Goal: Task Accomplishment & Management: Manage account settings

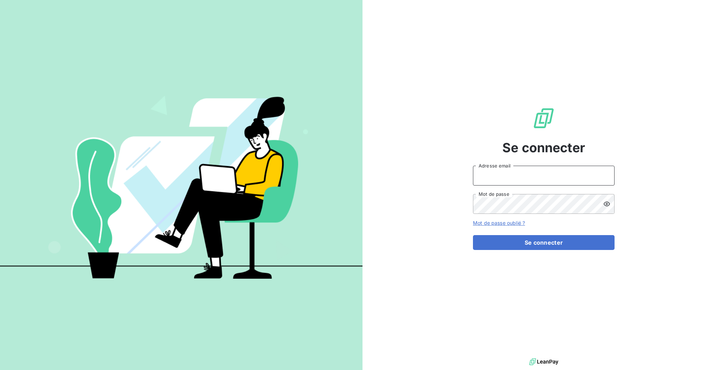
type input "[EMAIL_ADDRESS][DOMAIN_NAME]"
click at [554, 222] on form "[EMAIL_ADDRESS][DOMAIN_NAME] Adresse email Mot de passe Mot de passe oublié ? S…" at bounding box center [544, 208] width 142 height 84
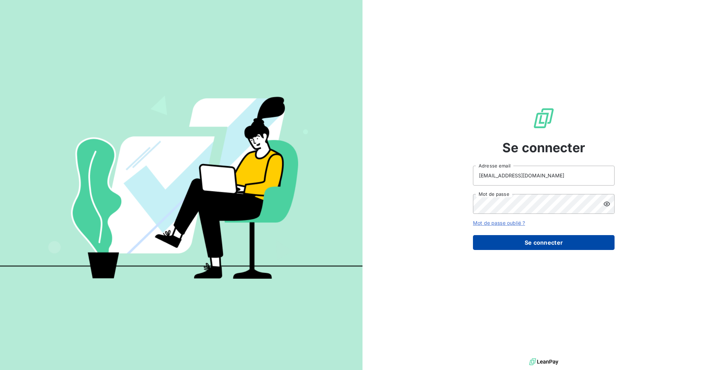
click at [550, 236] on button "Se connecter" at bounding box center [544, 242] width 142 height 15
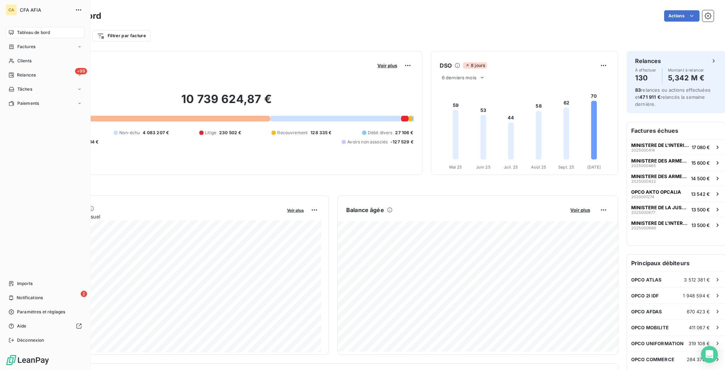
click at [20, 33] on nav "Tableau de bord Factures Clients +99 Relances Tâches Paiements" at bounding box center [45, 68] width 79 height 82
click at [20, 44] on span "Factures" at bounding box center [26, 47] width 18 height 6
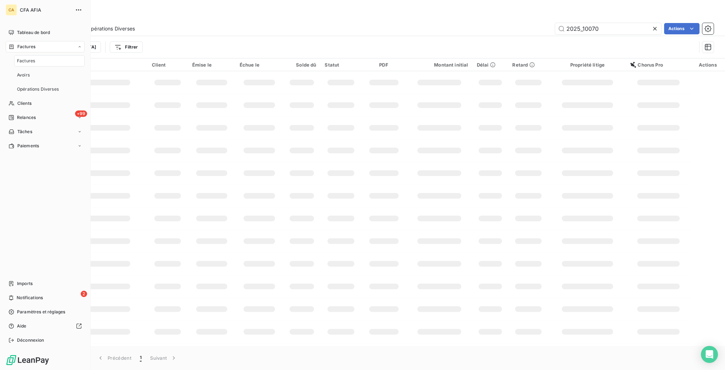
click at [20, 58] on span "Factures" at bounding box center [26, 61] width 18 height 6
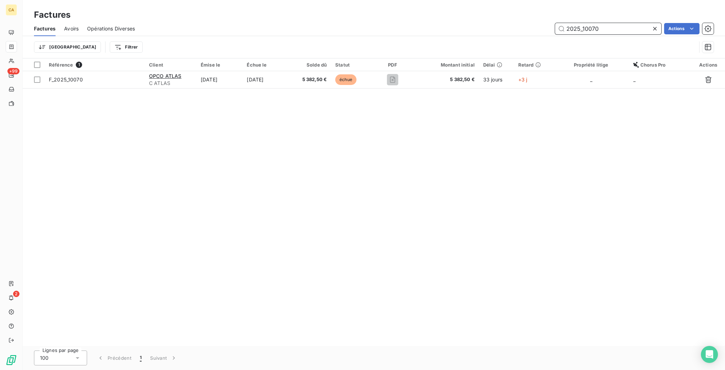
click at [622, 23] on input "2025_10070" at bounding box center [608, 28] width 106 height 11
paste input "300166 1"
type input "2023001661"
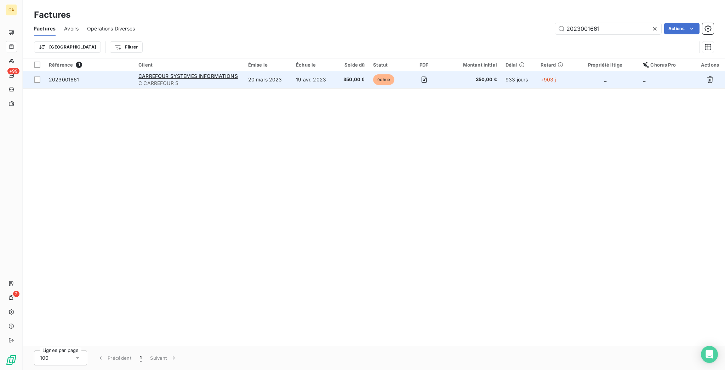
click at [389, 74] on span "échue" at bounding box center [383, 79] width 21 height 11
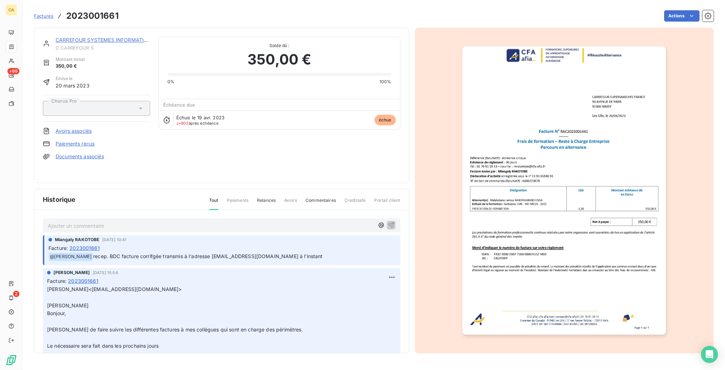
click at [142, 221] on div "Ajouter un commentaire ﻿" at bounding box center [222, 226] width 348 height 10
click at [141, 222] on div "Ajouter un commentaire ﻿ Miangaly RAKOTOBE [DATE] 10:41 Facture : 2023001661 ﻿ …" at bounding box center [221, 292] width 374 height 164
click at [117, 221] on p "Ajouter un commentaire ﻿" at bounding box center [211, 225] width 326 height 9
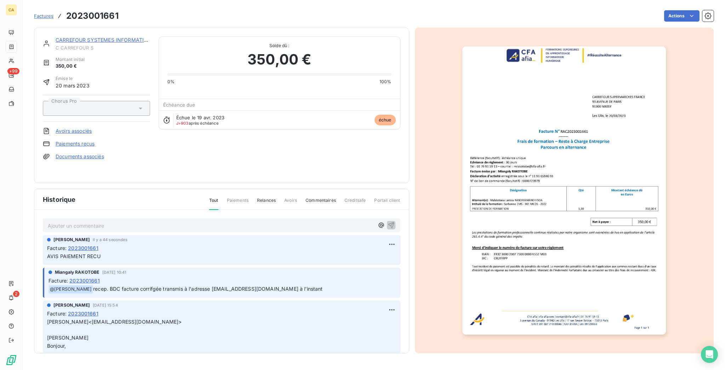
click at [125, 28] on div "CARREFOUR SYSTEMES INFORMATIONS C CARREFOUR S Montant initial 350,00 € Émise le…" at bounding box center [221, 105] width 375 height 155
click at [126, 37] on link "CARREFOUR SYSTEMES INFORMATIONS" at bounding box center [105, 40] width 99 height 6
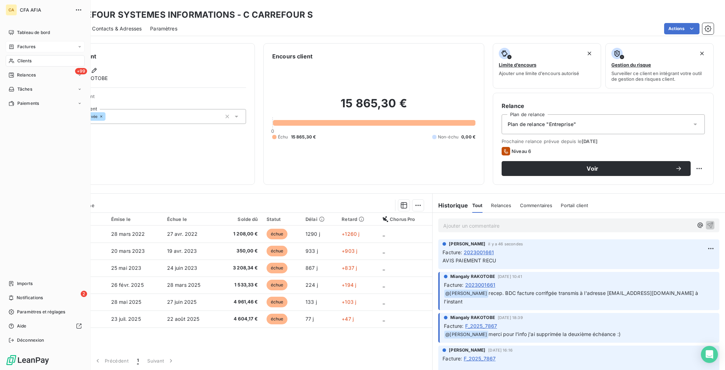
click at [12, 44] on div "Factures" at bounding box center [21, 47] width 27 height 6
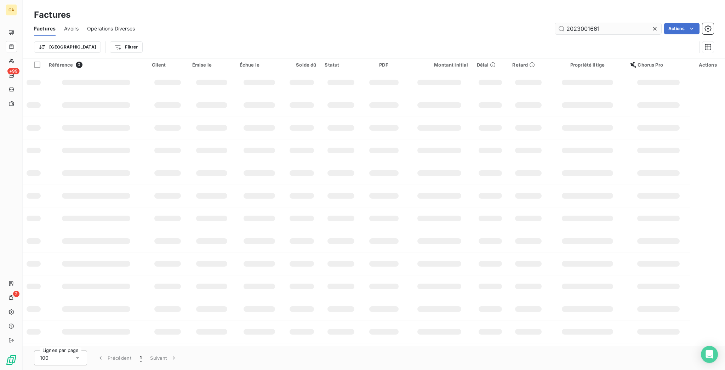
click at [578, 23] on input "2023001661" at bounding box center [608, 28] width 106 height 11
drag, startPoint x: 581, startPoint y: 21, endPoint x: 724, endPoint y: 52, distance: 146.8
click at [724, 51] on div "Factures Factures Avoirs Opérations Diverses 2023001661 Actions Trier Filtrer R…" at bounding box center [374, 185] width 702 height 370
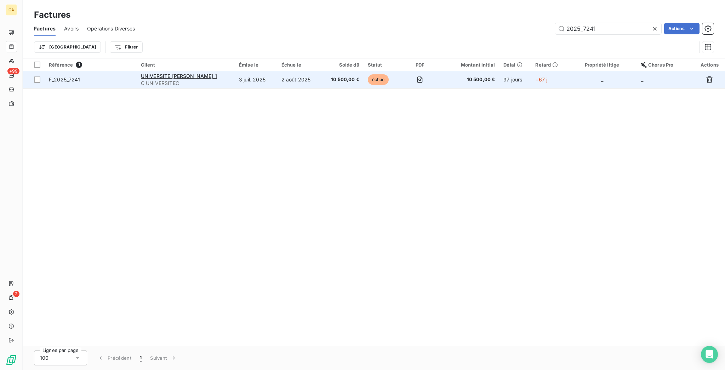
type input "2025_7241"
click at [266, 71] on td "3 juil. 2025" at bounding box center [256, 79] width 42 height 17
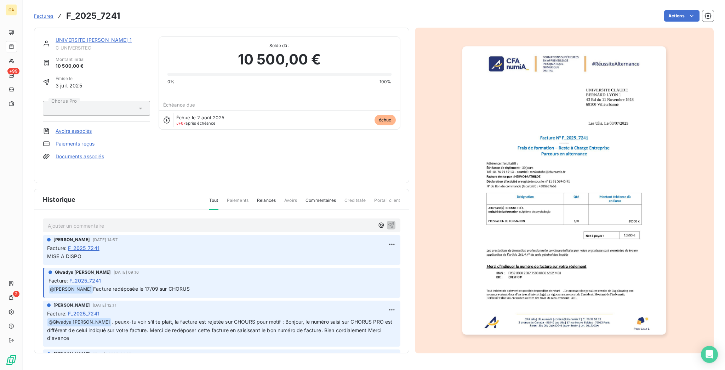
click at [104, 221] on p "Ajouter un commentaire ﻿" at bounding box center [211, 225] width 326 height 9
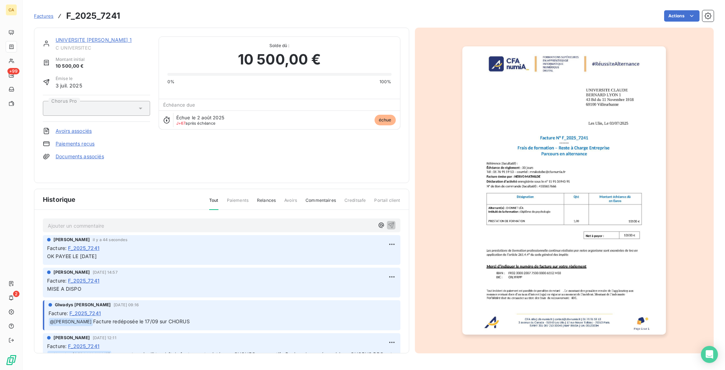
click at [503, 199] on img "button" at bounding box center [564, 190] width 204 height 288
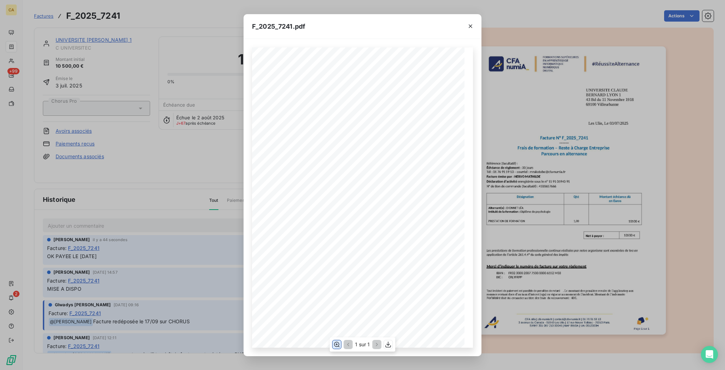
click at [338, 346] on icon "button" at bounding box center [337, 344] width 6 height 5
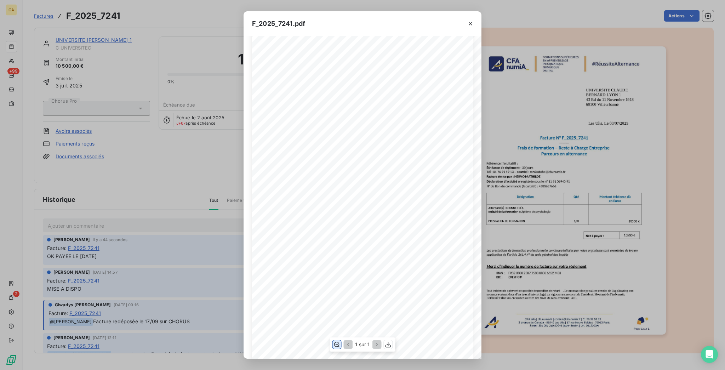
scroll to position [94, 0]
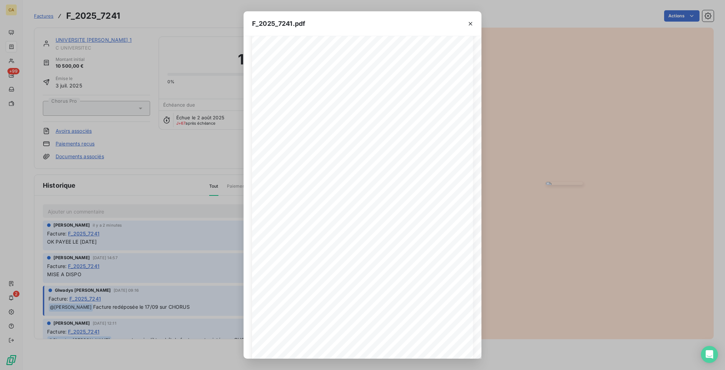
click at [2, 111] on div "F_2025_7241.pdf CFA afia | [DOMAIN_NAME] | [EMAIL_ADDRESS][DOMAIN_NAME] | 01 76…" at bounding box center [362, 185] width 725 height 370
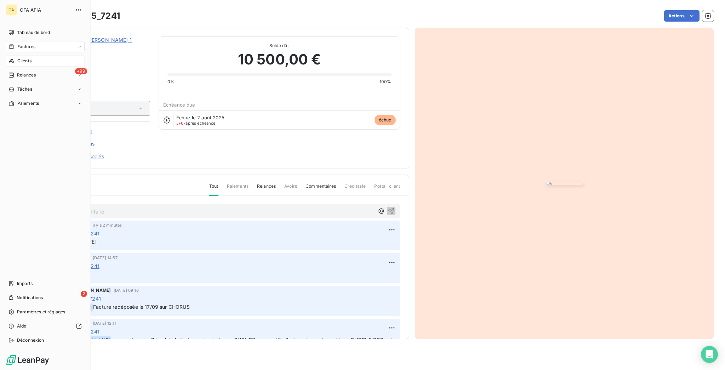
click at [17, 58] on span "Clients" at bounding box center [24, 61] width 14 height 6
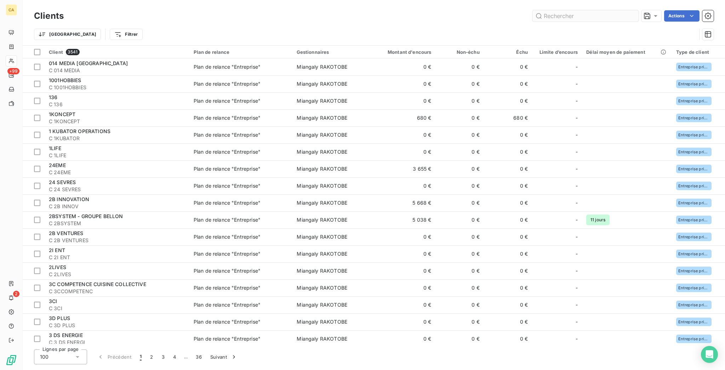
click at [585, 15] on input "text" at bounding box center [585, 15] width 106 height 11
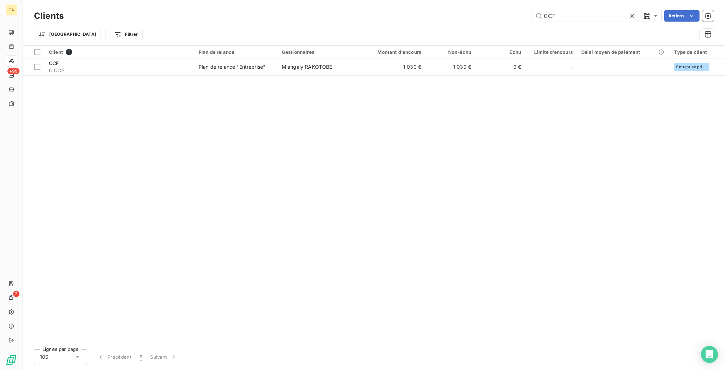
type input "CCF"
click at [335, 66] on div "Client 1 Plan de relance Gestionnaires Montant d'encours Non-échu Échu Limite d…" at bounding box center [374, 195] width 702 height 298
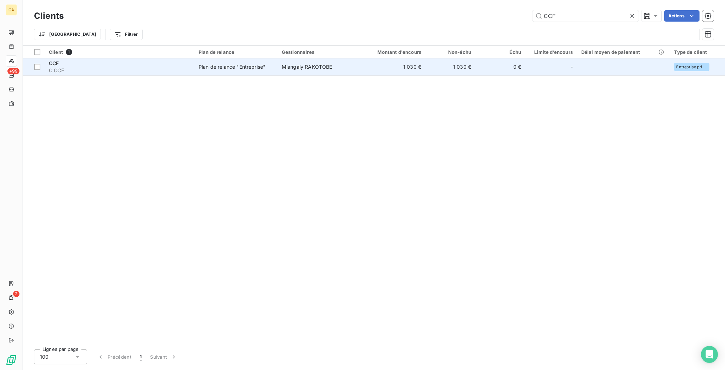
click at [334, 62] on td "Miangaly RAKOTOBE" at bounding box center [317, 66] width 81 height 17
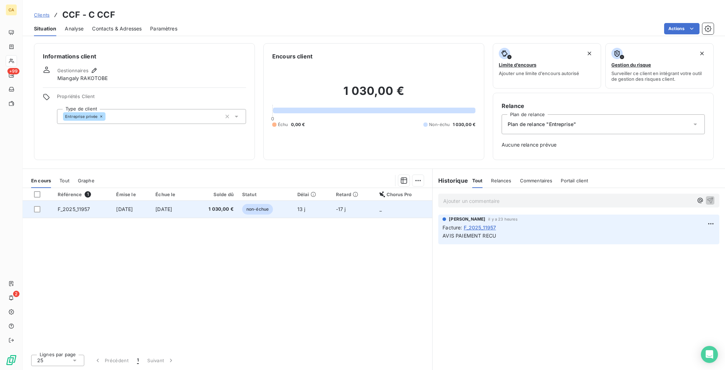
click at [172, 206] on span "[DATE]" at bounding box center [163, 209] width 17 height 6
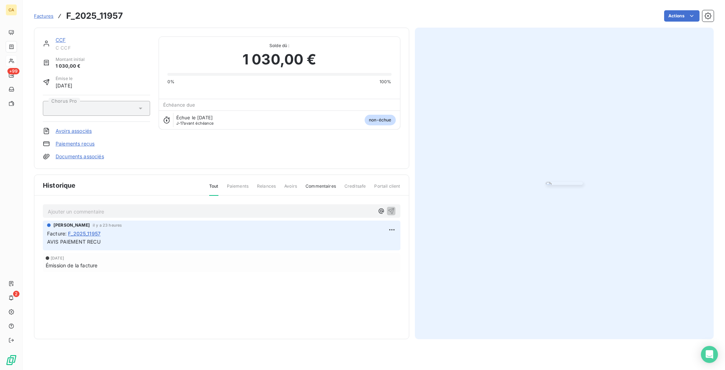
click at [148, 216] on p "Ajouter un commentaire ﻿" at bounding box center [211, 211] width 326 height 9
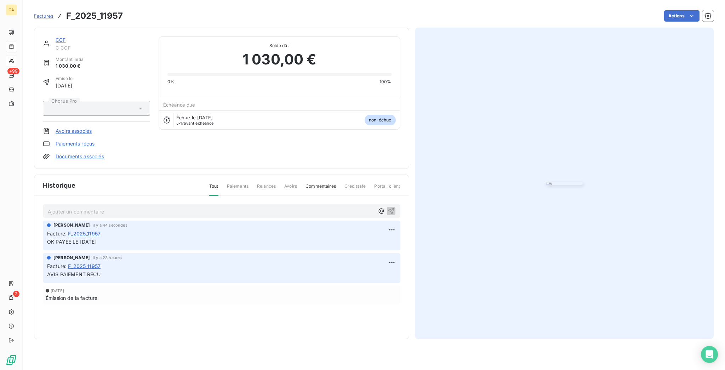
click at [583, 185] on img "button" at bounding box center [564, 183] width 37 height 3
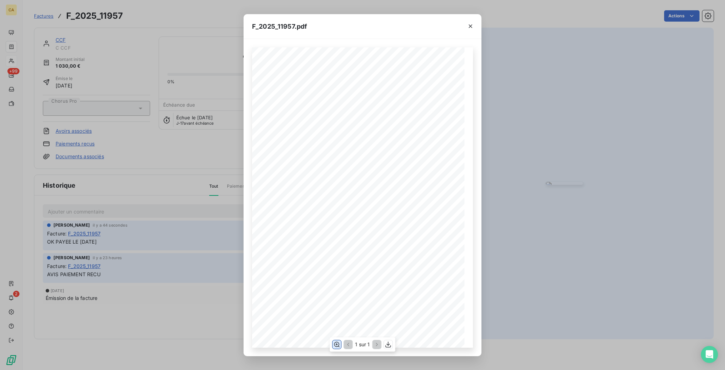
click at [335, 342] on icon "button" at bounding box center [336, 344] width 7 height 7
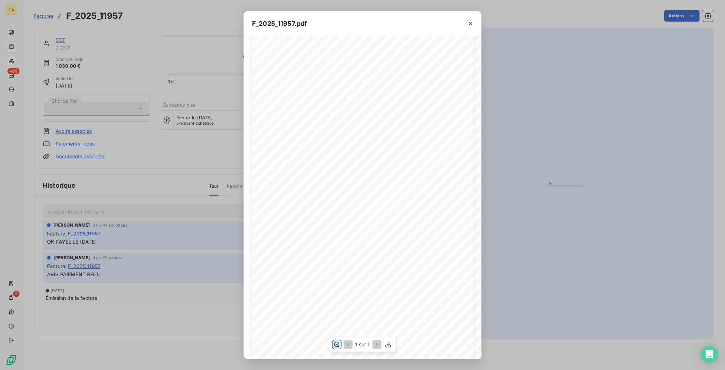
scroll to position [94, 0]
click at [69, 120] on div "F_2025_11957.pdf CFA afia | [DOMAIN_NAME] | [EMAIL_ADDRESS][DOMAIN_NAME] | 01 7…" at bounding box center [362, 185] width 725 height 370
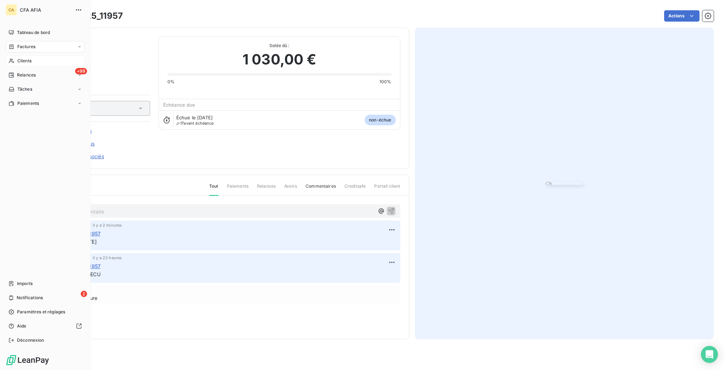
click at [3, 54] on div "CA CFA AFIA Tableau de bord Factures Clients +99 Relances Tâches Paiements Impo…" at bounding box center [45, 185] width 91 height 370
click at [14, 55] on div "Clients" at bounding box center [45, 60] width 79 height 11
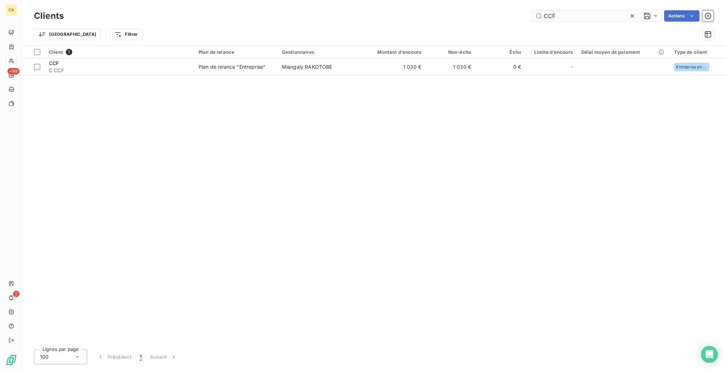
click at [558, 16] on input "CCF" at bounding box center [585, 15] width 106 height 11
type input "ASAP"
click at [438, 70] on div "Client 1 Plan de relance Gestionnaires Montant d'encours Non-échu Échu Limite d…" at bounding box center [374, 195] width 702 height 298
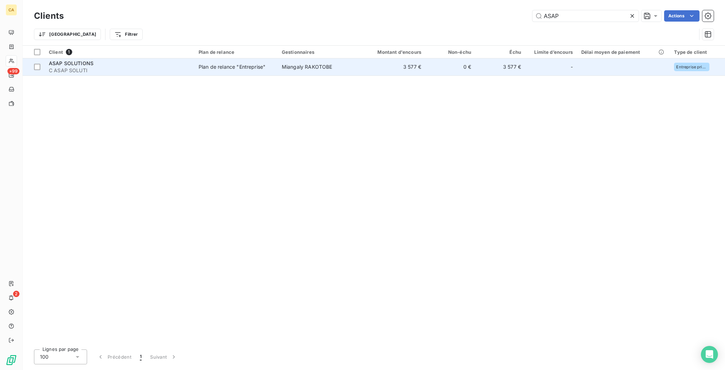
click at [432, 58] on td "0 €" at bounding box center [450, 66] width 50 height 17
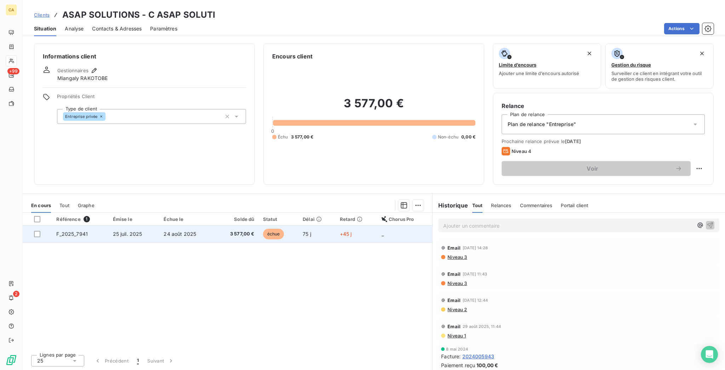
click at [188, 231] on span "24 août 2025" at bounding box center [180, 234] width 33 height 6
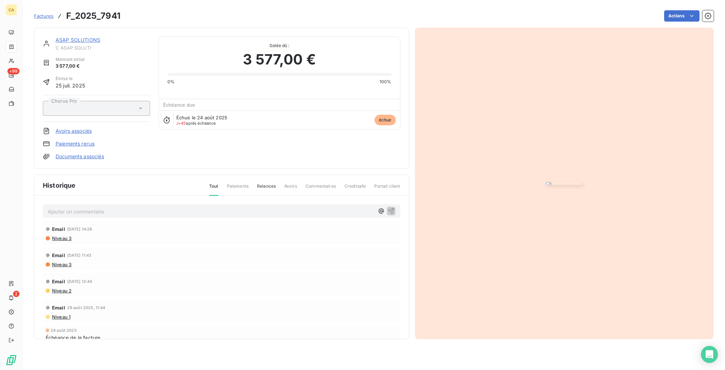
click at [74, 212] on p "Ajouter un commentaire ﻿" at bounding box center [211, 211] width 326 height 9
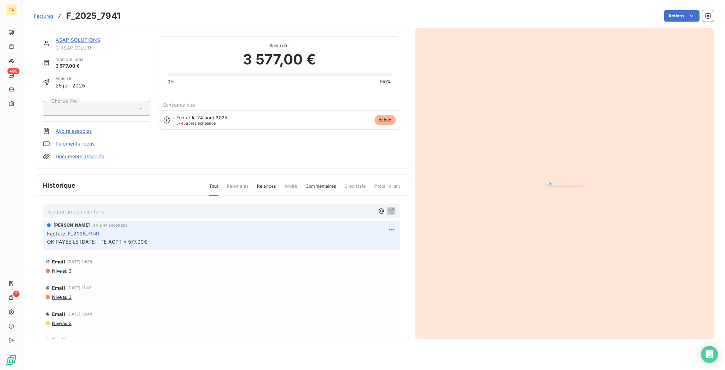
click at [70, 37] on link "ASAP SOLUTIONS" at bounding box center [78, 40] width 45 height 6
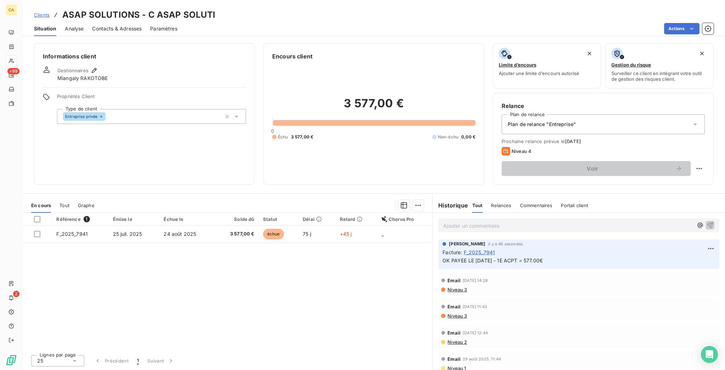
click at [98, 29] on div "Contacts & Adresses" at bounding box center [117, 28] width 50 height 15
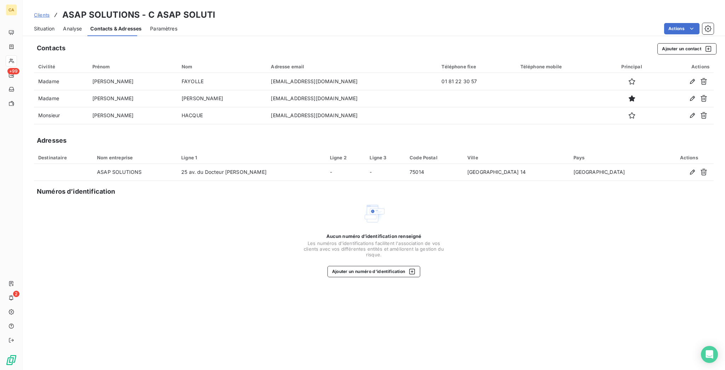
click at [103, 25] on span "Contacts & Adresses" at bounding box center [115, 28] width 51 height 7
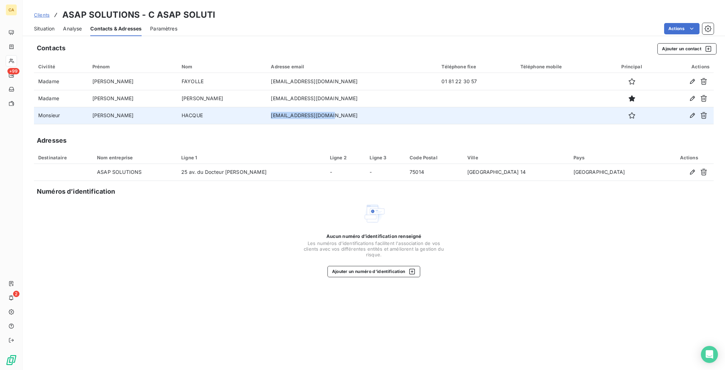
drag, startPoint x: 310, startPoint y: 94, endPoint x: 241, endPoint y: 91, distance: 69.8
click at [267, 107] on td "[EMAIL_ADDRESS][DOMAIN_NAME]" at bounding box center [352, 115] width 171 height 17
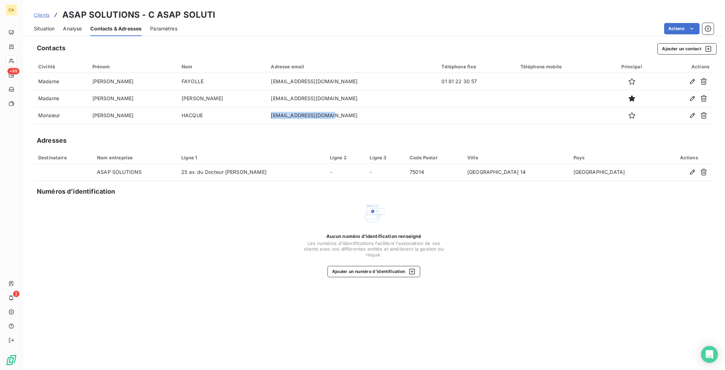
click at [34, 25] on span "Situation" at bounding box center [44, 28] width 21 height 7
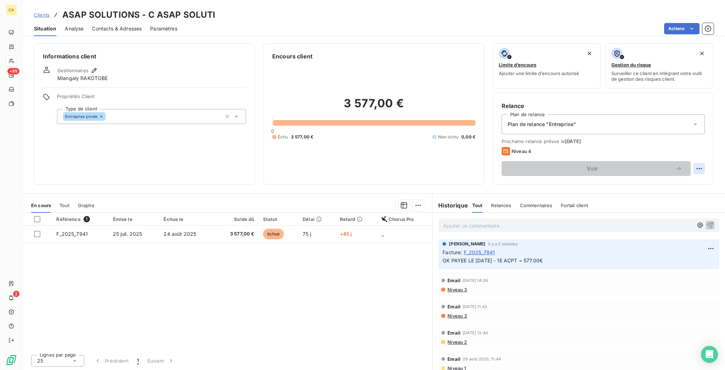
click at [708, 136] on html "CA +99 2 Clients ASAP SOLUTIONS - C ASAP SOLUTI Situation Analyse Contacts & Ad…" at bounding box center [362, 185] width 725 height 370
click at [668, 151] on div "Replanifier cette action" at bounding box center [677, 154] width 63 height 11
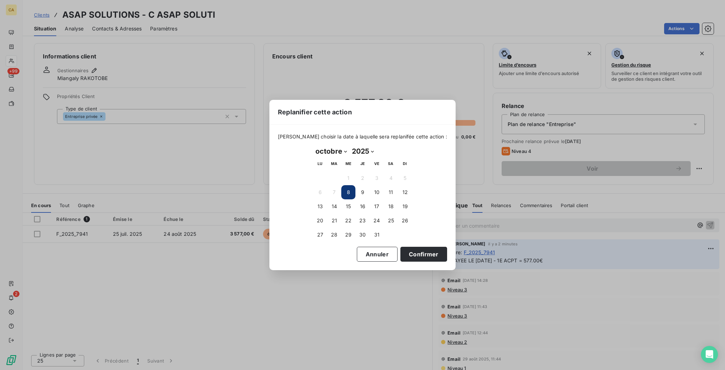
click at [326, 150] on select "janvier février mars avril mai juin juillet août septembre octobre novembre déc…" at bounding box center [331, 150] width 36 height 11
select select "10"
click at [313, 146] on select "janvier février mars avril mai juin juillet août septembre octobre novembre déc…" at bounding box center [331, 150] width 36 height 11
click at [372, 188] on button "7" at bounding box center [377, 192] width 14 height 14
click at [400, 247] on button "Confirmer" at bounding box center [423, 254] width 47 height 15
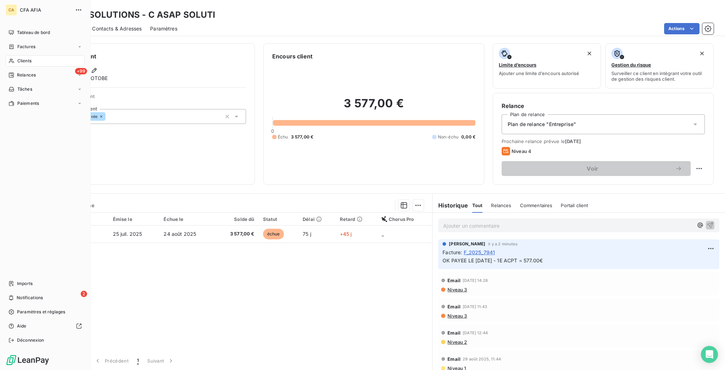
click at [11, 55] on div "Clients" at bounding box center [45, 60] width 79 height 11
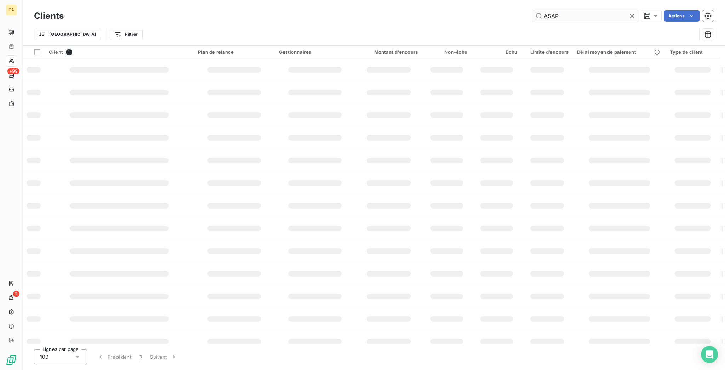
click at [600, 11] on input "ASAP" at bounding box center [585, 15] width 106 height 11
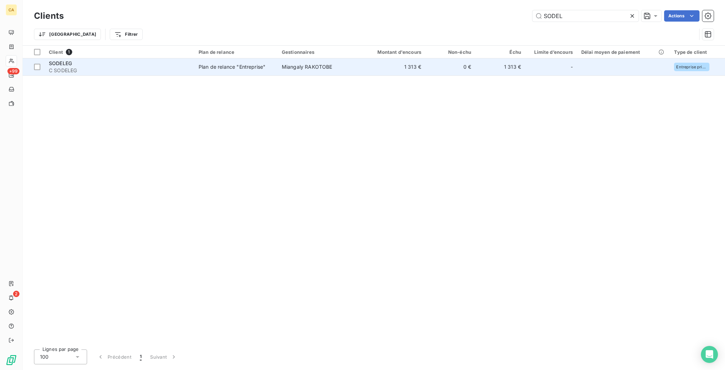
type input "SODEL"
click at [451, 63] on td "0 €" at bounding box center [450, 66] width 50 height 17
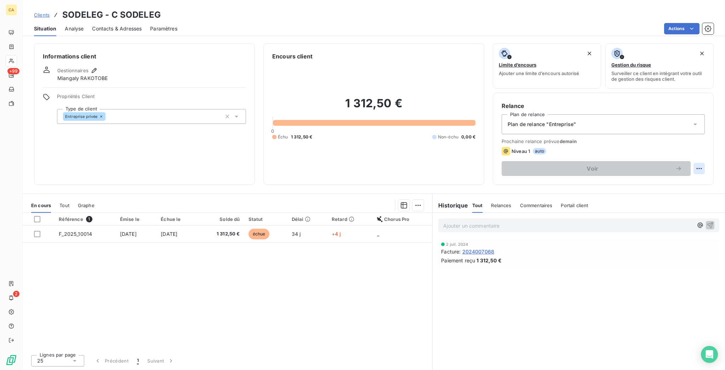
click at [706, 141] on html "CA +99 2 Clients SODELEG - C SODELEG Situation Analyse Contacts & Adresses Para…" at bounding box center [362, 185] width 725 height 370
click at [694, 151] on div "Replanifier cette action" at bounding box center [677, 154] width 63 height 11
select select "9"
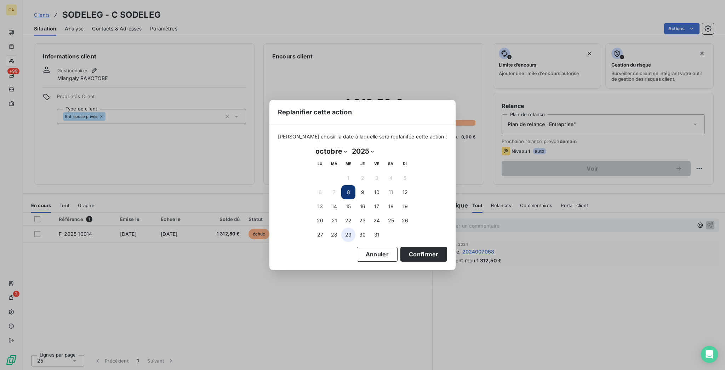
click at [348, 233] on button "29" at bounding box center [348, 235] width 14 height 14
click at [400, 255] on button "Confirmer" at bounding box center [423, 254] width 47 height 15
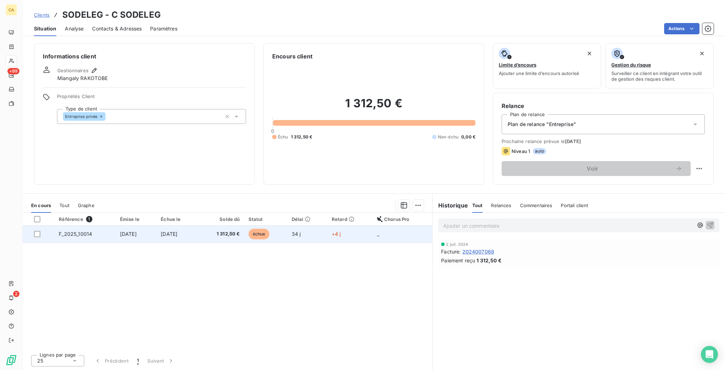
click at [244, 225] on td "1 312,50 €" at bounding box center [221, 233] width 46 height 17
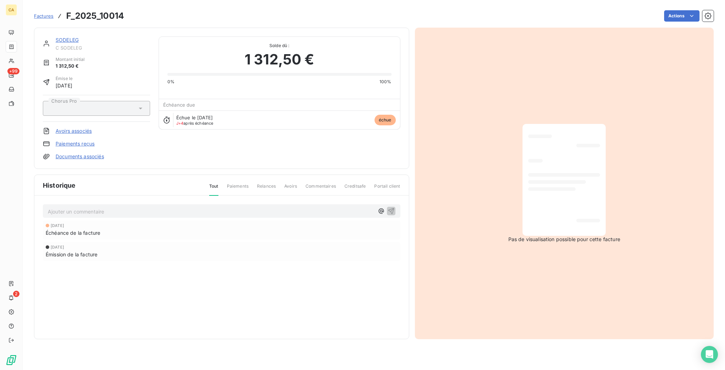
click at [134, 196] on div "Ajouter un commentaire ﻿ [DATE] Échéance de la facture [DATE] Émission de la fa…" at bounding box center [221, 243] width 374 height 94
click at [124, 207] on p "Ajouter un commentaire ﻿" at bounding box center [211, 211] width 326 height 9
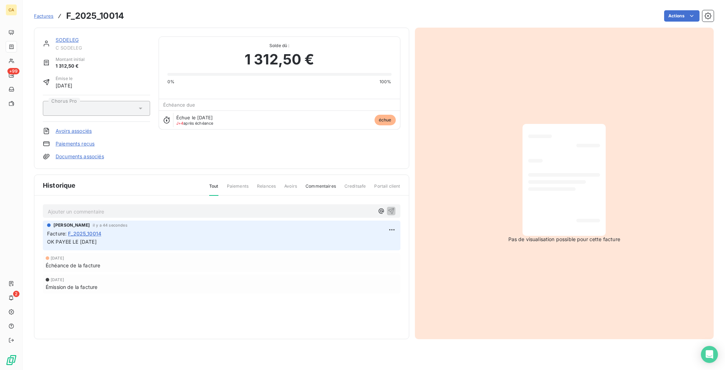
click at [61, 29] on div "SODELEG C SODELEG Montant initial 1 312,50 € Émise le [DATE] Chorus Pro Avoirs …" at bounding box center [221, 98] width 375 height 141
click at [57, 37] on link "SODELEG" at bounding box center [67, 40] width 23 height 6
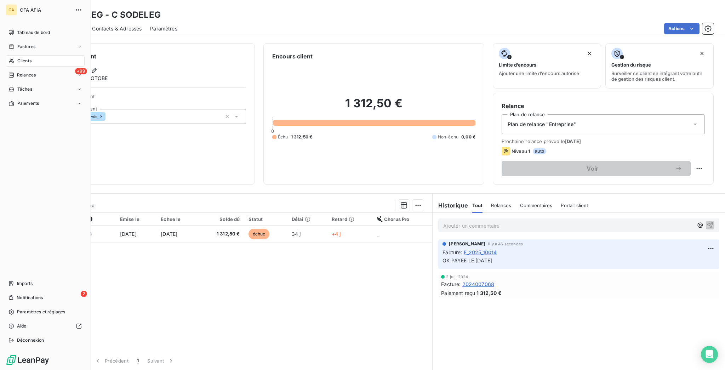
click at [12, 55] on div "Clients" at bounding box center [45, 60] width 79 height 11
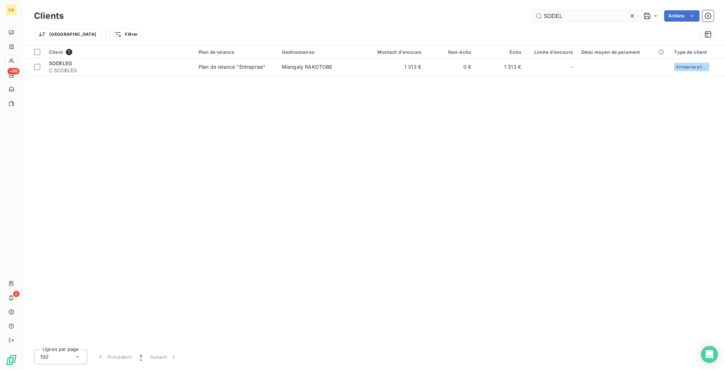
click at [569, 12] on input "SODEL" at bounding box center [585, 15] width 106 height 11
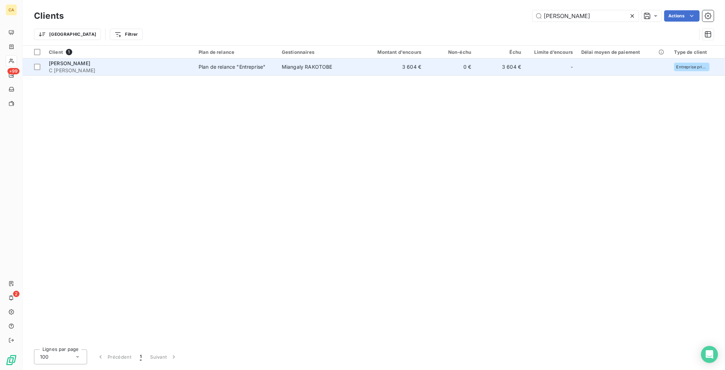
type input "[PERSON_NAME]"
click at [359, 58] on td "3 604 €" at bounding box center [392, 66] width 67 height 17
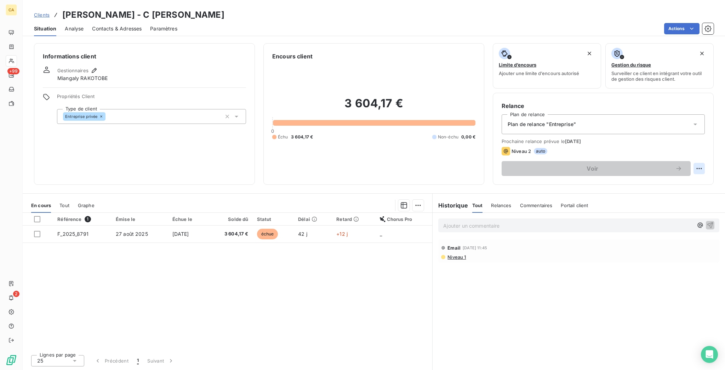
click at [708, 138] on html "CA +99 2 Clients [PERSON_NAME] - C [PERSON_NAME] Situation Analyse Contacts & A…" at bounding box center [362, 185] width 725 height 370
click at [688, 153] on div "Replanifier cette action" at bounding box center [677, 154] width 63 height 11
select select "9"
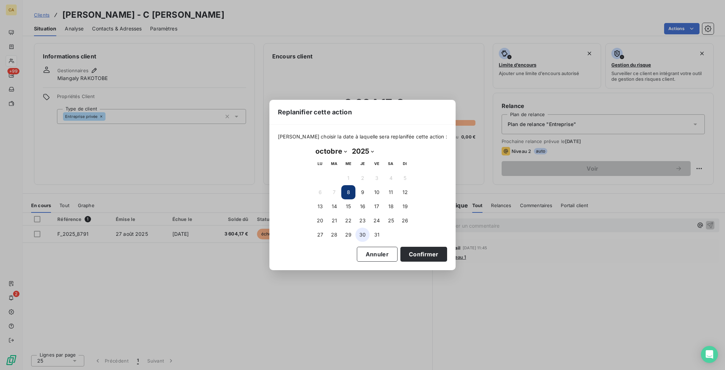
click at [363, 235] on button "30" at bounding box center [362, 235] width 14 height 14
click at [400, 247] on button "Confirmer" at bounding box center [423, 254] width 47 height 15
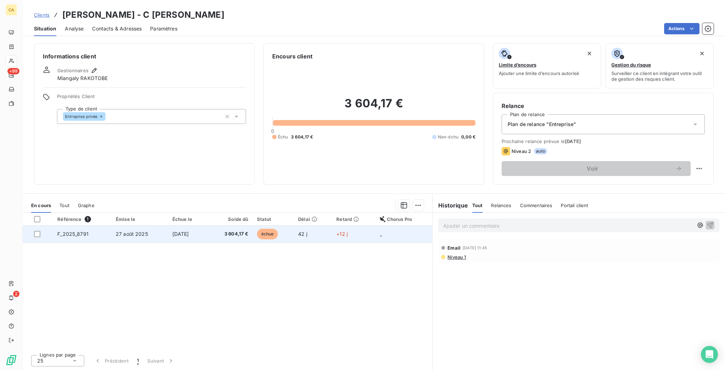
click at [201, 225] on td "[DATE]" at bounding box center [188, 233] width 40 height 17
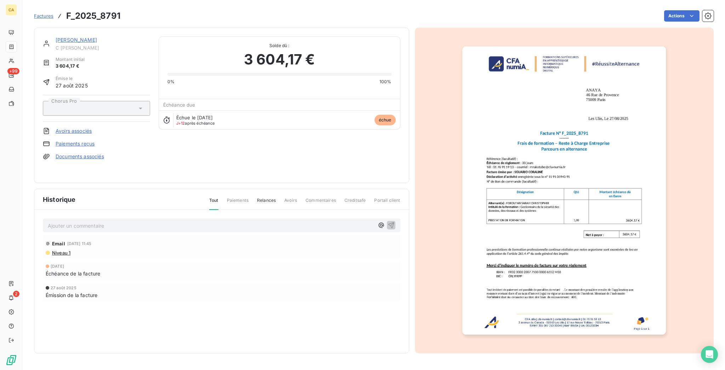
click at [60, 221] on p "Ajouter un commentaire ﻿" at bounding box center [211, 225] width 326 height 9
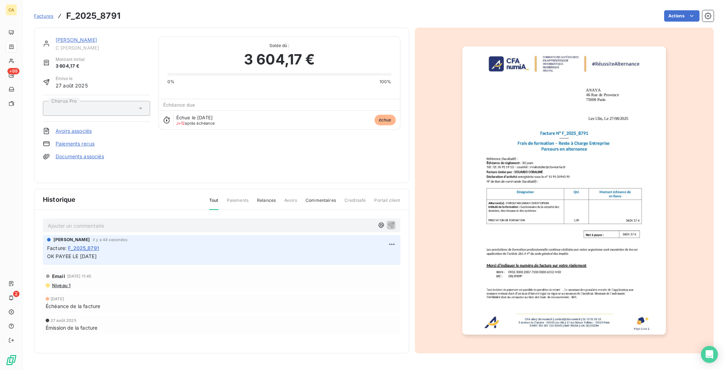
click at [529, 217] on img "button" at bounding box center [564, 190] width 204 height 288
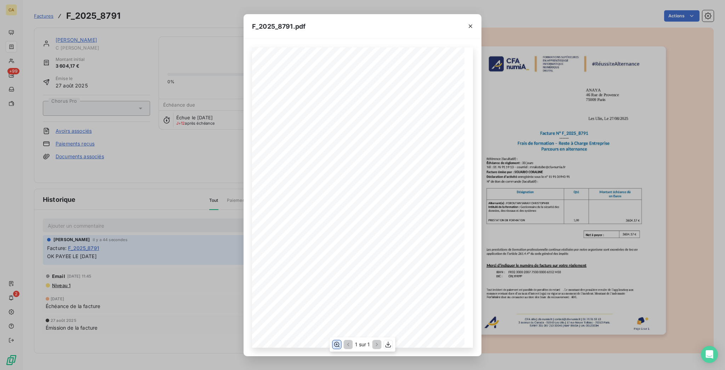
click at [339, 344] on icon "button" at bounding box center [336, 344] width 7 height 7
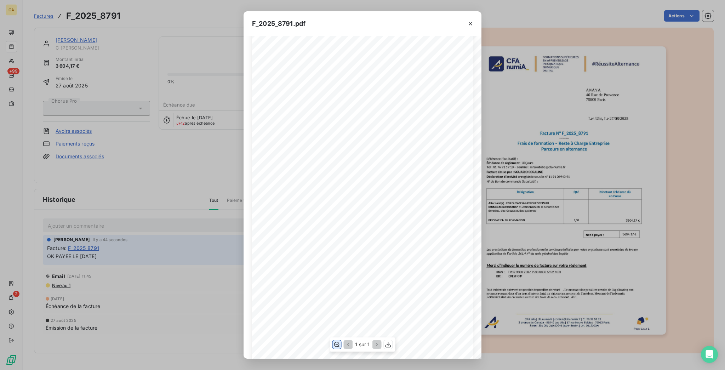
scroll to position [94, 0]
click at [20, 58] on div "F_2025_8791.pdf CFA afia | [DOMAIN_NAME] | [EMAIL_ADDRESS][DOMAIN_NAME] | 01 76…" at bounding box center [362, 185] width 725 height 370
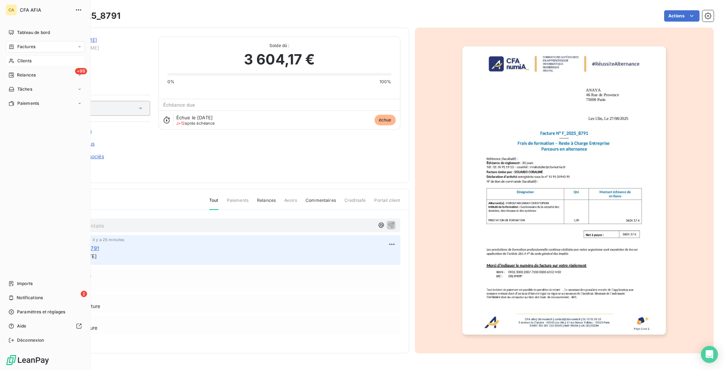
click at [17, 58] on span "Clients" at bounding box center [24, 61] width 14 height 6
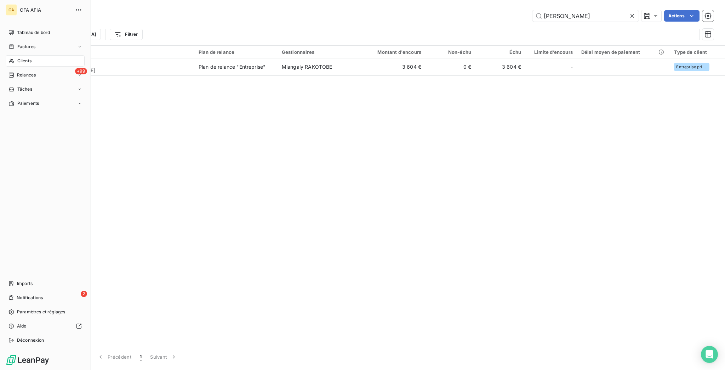
click at [13, 55] on div "Clients" at bounding box center [45, 60] width 79 height 11
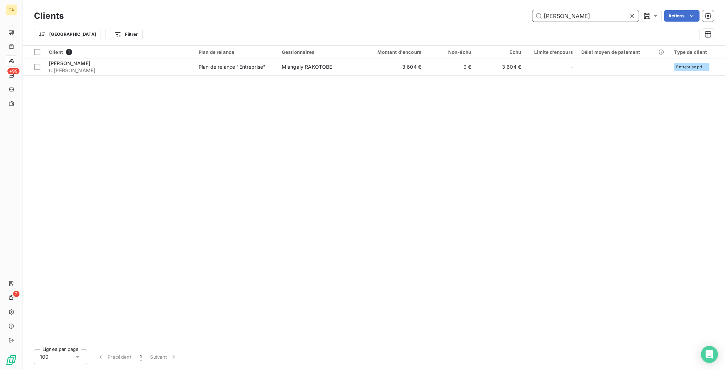
click at [586, 11] on input "[PERSON_NAME]" at bounding box center [585, 15] width 106 height 11
type input "MMA IAR"
click at [427, 66] on div "Client 1 Plan de relance Gestionnaires Montant d'encours Non-échu Échu Limite d…" at bounding box center [374, 195] width 702 height 298
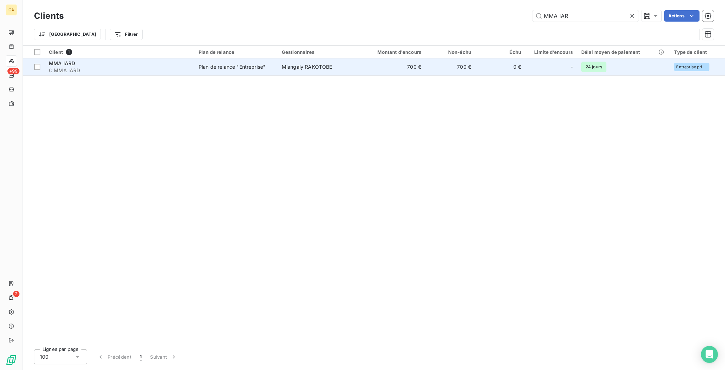
click at [431, 61] on td "700 €" at bounding box center [450, 66] width 50 height 17
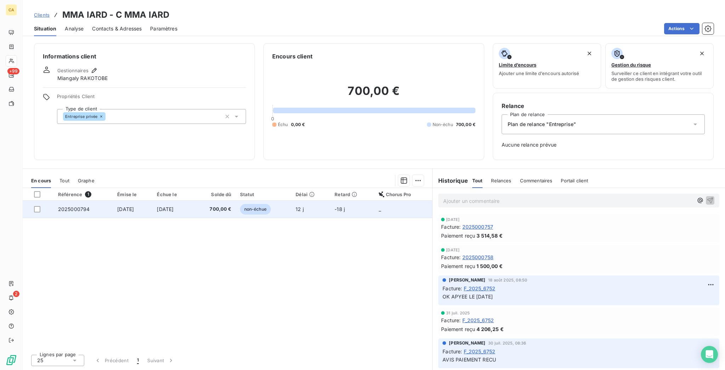
click at [134, 206] on span "[DATE]" at bounding box center [125, 209] width 17 height 6
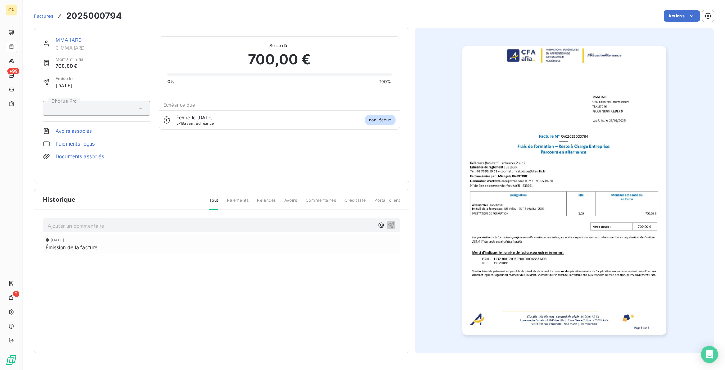
click at [98, 221] on p "Ajouter un commentaire ﻿" at bounding box center [211, 225] width 326 height 9
click at [97, 221] on p "Ajouter un commentaire ﻿" at bounding box center [211, 225] width 326 height 9
click at [98, 221] on p "Ajouter un commentaire ﻿" at bounding box center [211, 225] width 326 height 9
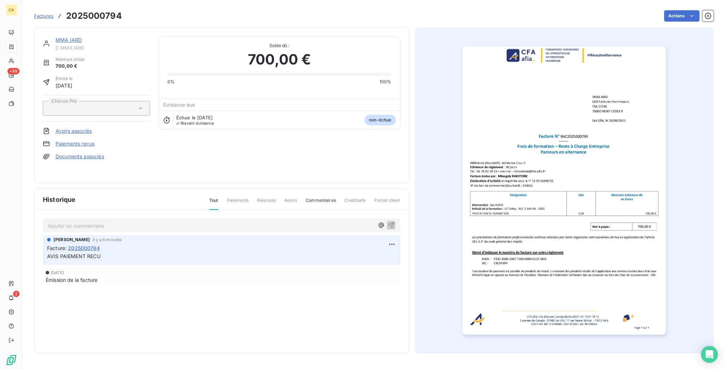
click at [56, 45] on span "C MMA IARD" at bounding box center [103, 48] width 95 height 6
click at [56, 37] on link "MMA IARD" at bounding box center [69, 40] width 26 height 6
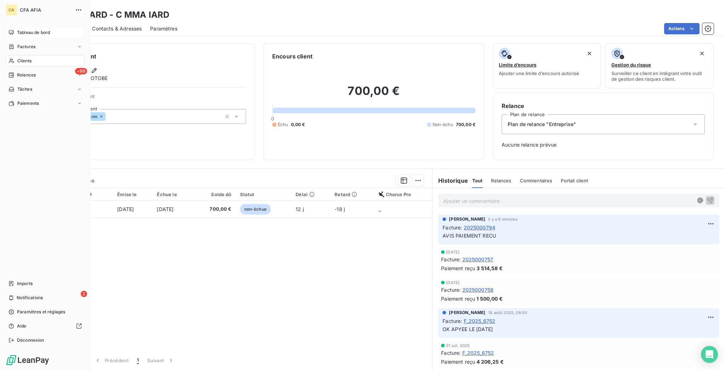
click at [7, 27] on div "Tableau de bord" at bounding box center [45, 32] width 79 height 11
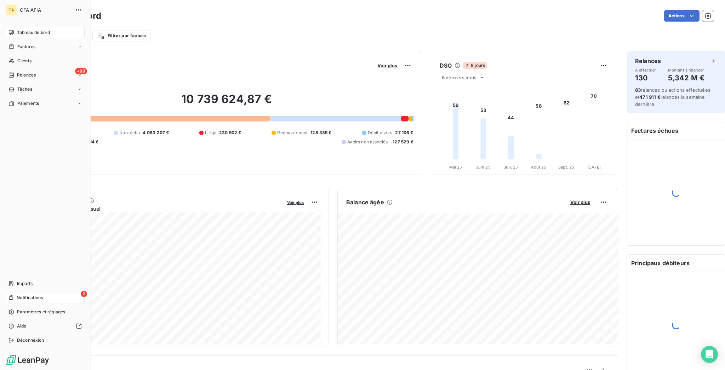
click at [28, 301] on span "Notifications" at bounding box center [30, 297] width 26 height 6
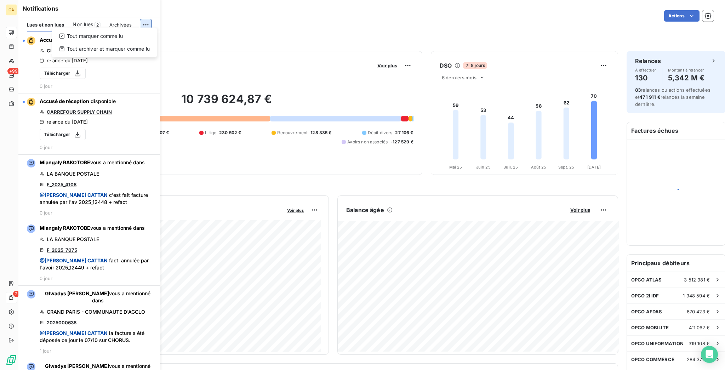
click at [150, 21] on html "CA +99 2 Tableau de bord Actions Filtrer par client Filtrer par facture Encours…" at bounding box center [362, 185] width 725 height 370
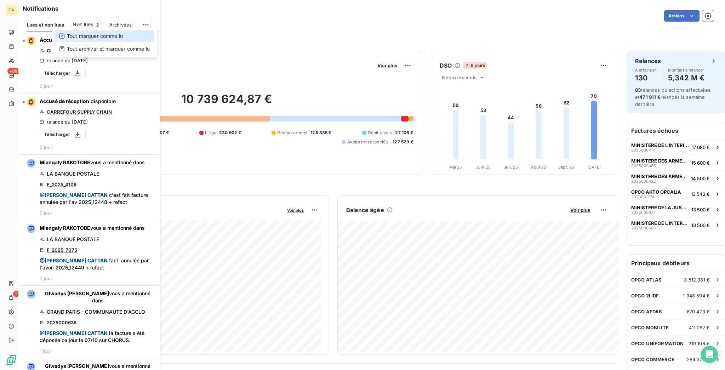
click at [110, 36] on div "Tout marquer comme lu" at bounding box center [104, 35] width 99 height 11
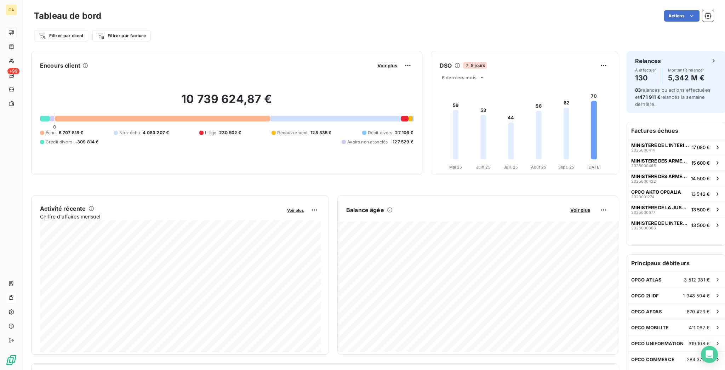
click at [269, 32] on div "Filtrer par client Filtrer par facture" at bounding box center [374, 35] width 680 height 13
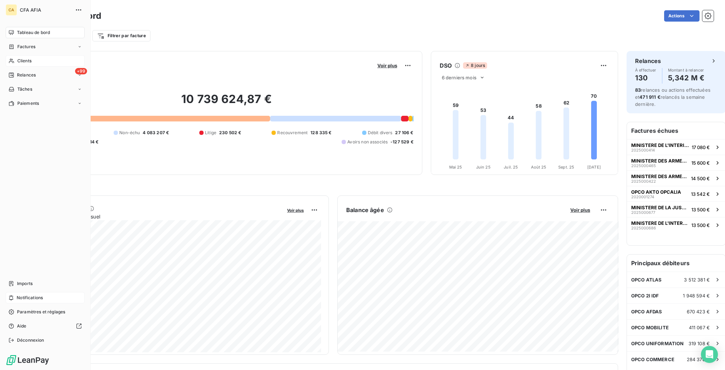
click at [11, 58] on icon at bounding box center [11, 61] width 6 height 6
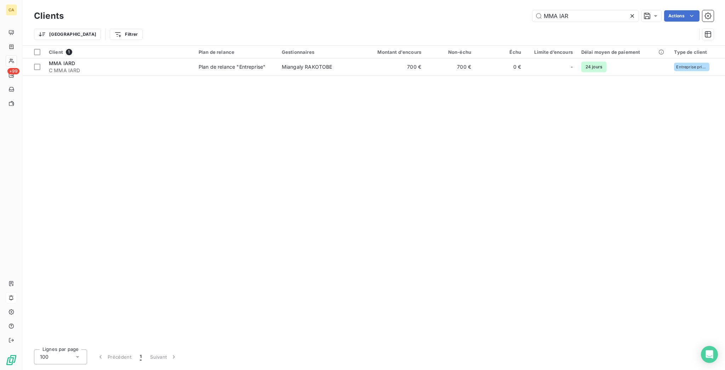
click at [597, 8] on div "Clients MMA IAR Actions" at bounding box center [374, 15] width 680 height 15
click at [588, 17] on input "MMA IAR" at bounding box center [585, 15] width 106 height 11
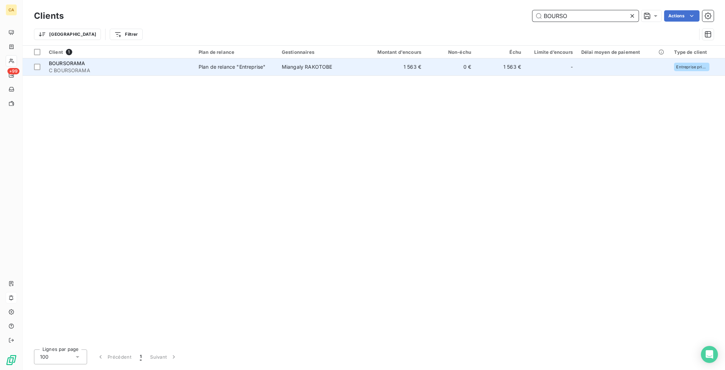
type input "BOURSO"
click at [556, 61] on div at bounding box center [561, 66] width 11 height 11
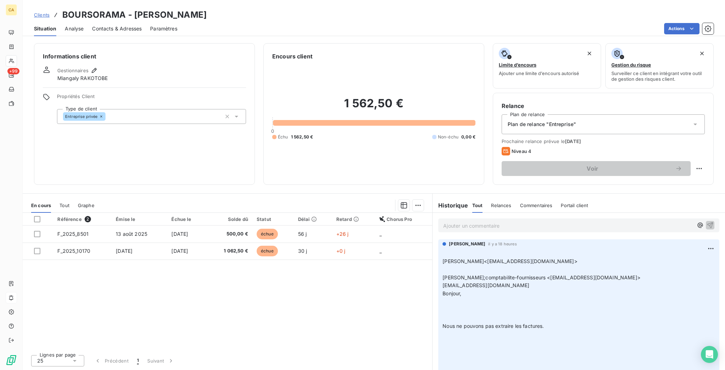
click at [153, 213] on th "Émise le" at bounding box center [139, 219] width 56 height 13
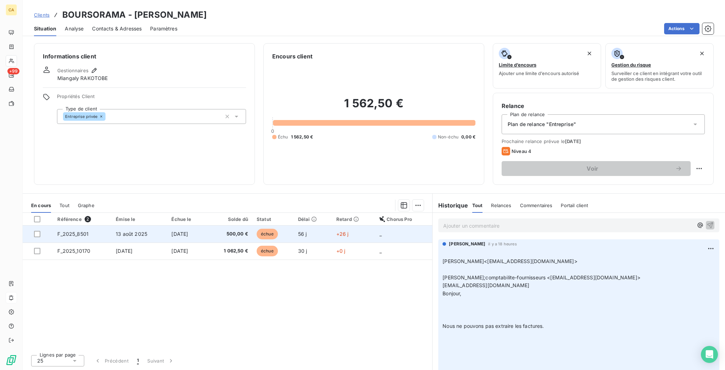
click at [151, 225] on td "13 août 2025" at bounding box center [139, 233] width 56 height 17
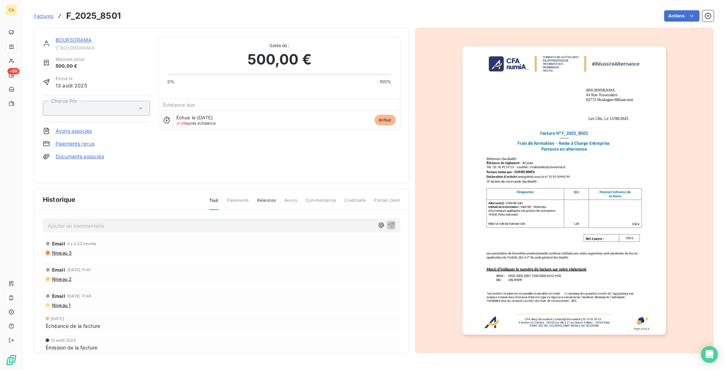
click at [113, 221] on p "Ajouter un commentaire ﻿" at bounding box center [211, 225] width 326 height 9
click at [111, 221] on p "Ajouter un commentaire ﻿" at bounding box center [211, 225] width 326 height 9
copy span "AVIS PAIEMENT RECU"
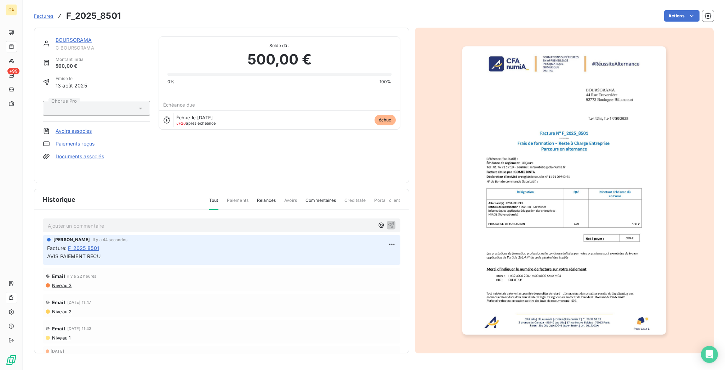
click at [75, 45] on span "C BOURSORAMA" at bounding box center [103, 48] width 95 height 6
click at [73, 37] on link "BOURSORAMA" at bounding box center [74, 40] width 36 height 6
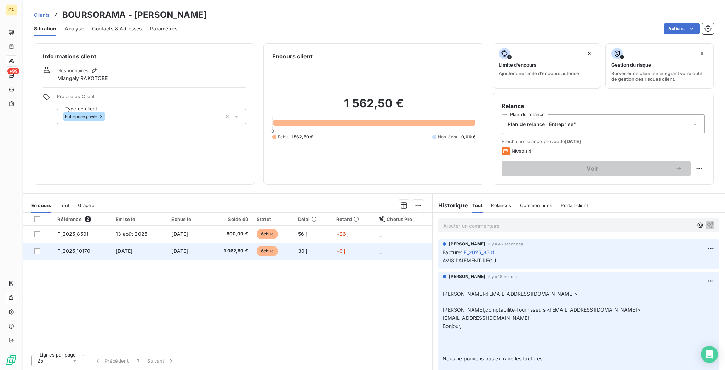
click at [76, 248] on span "F_2025_10170" at bounding box center [73, 251] width 33 height 6
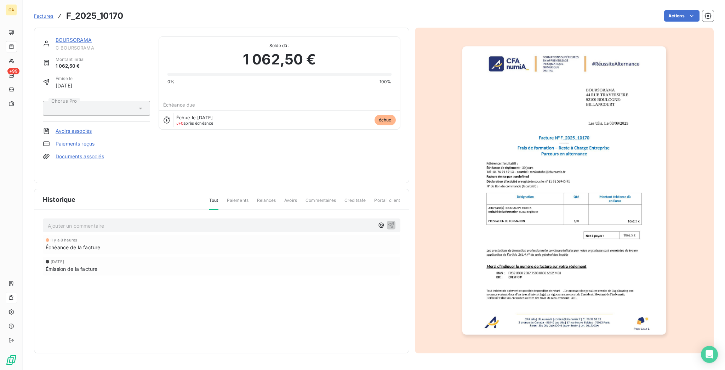
drag, startPoint x: 78, startPoint y: 210, endPoint x: 76, endPoint y: 214, distance: 4.6
click at [78, 218] on div "Ajouter un commentaire ﻿" at bounding box center [221, 225] width 357 height 14
click at [76, 221] on div "Ajouter un commentaire ﻿" at bounding box center [222, 226] width 348 height 10
click at [75, 221] on p "Ajouter un commentaire ﻿" at bounding box center [211, 225] width 326 height 9
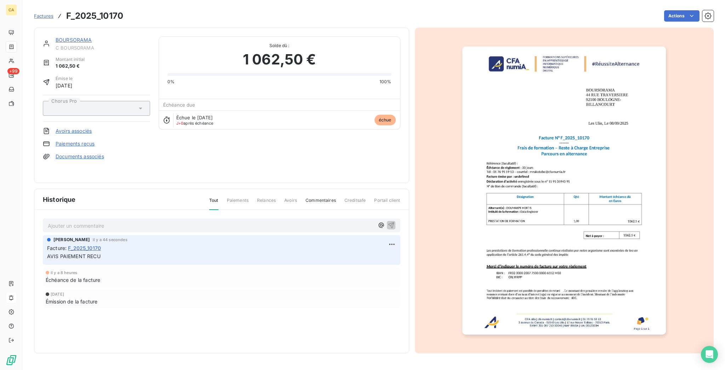
click at [71, 37] on link "BOURSORAMA" at bounding box center [74, 40] width 36 height 6
